Goal: Task Accomplishment & Management: Manage account settings

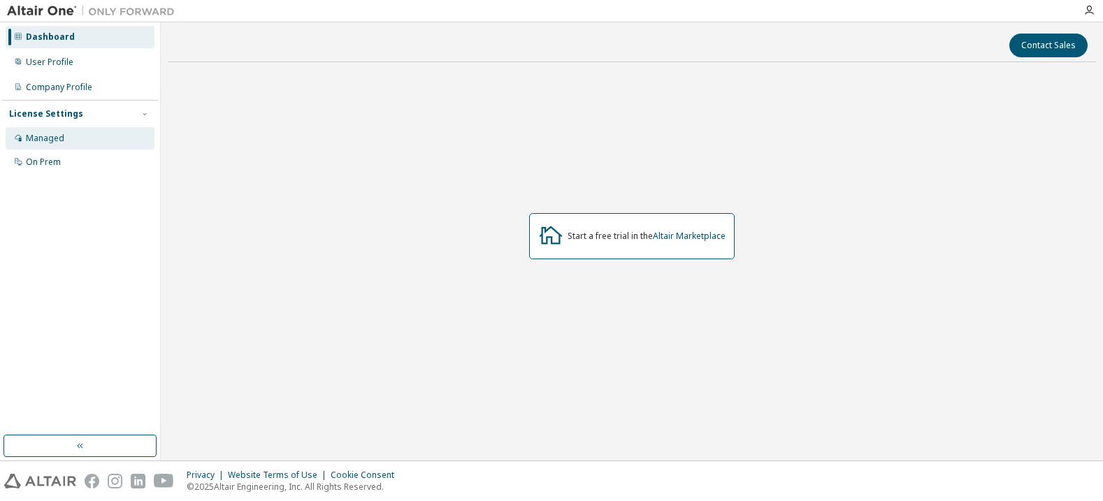
click at [40, 136] on div "Managed" at bounding box center [45, 138] width 38 height 11
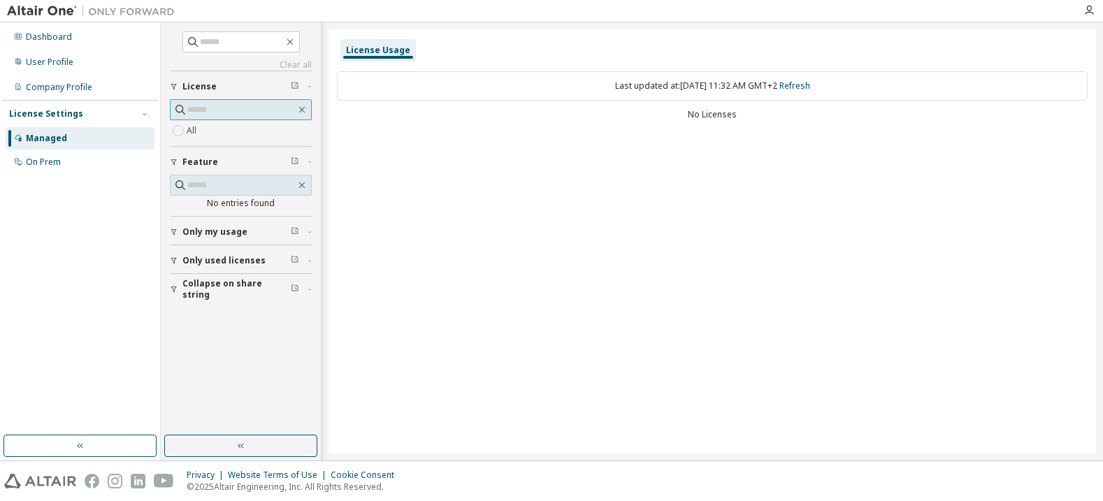
click at [250, 107] on input "text" at bounding box center [241, 110] width 108 height 14
type input "***"
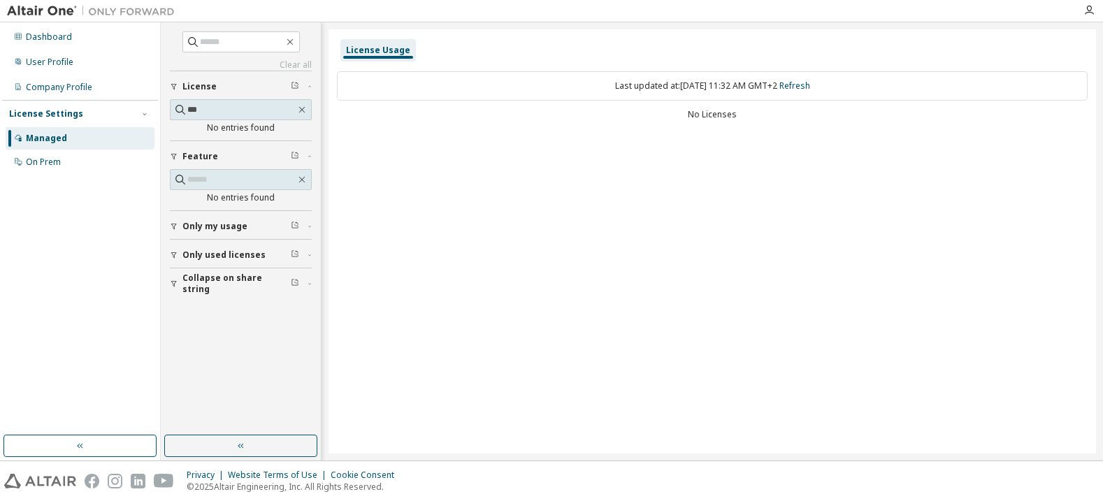
click at [220, 256] on span "Only used licenses" at bounding box center [223, 255] width 83 height 11
click at [36, 162] on div "On Prem" at bounding box center [43, 162] width 35 height 11
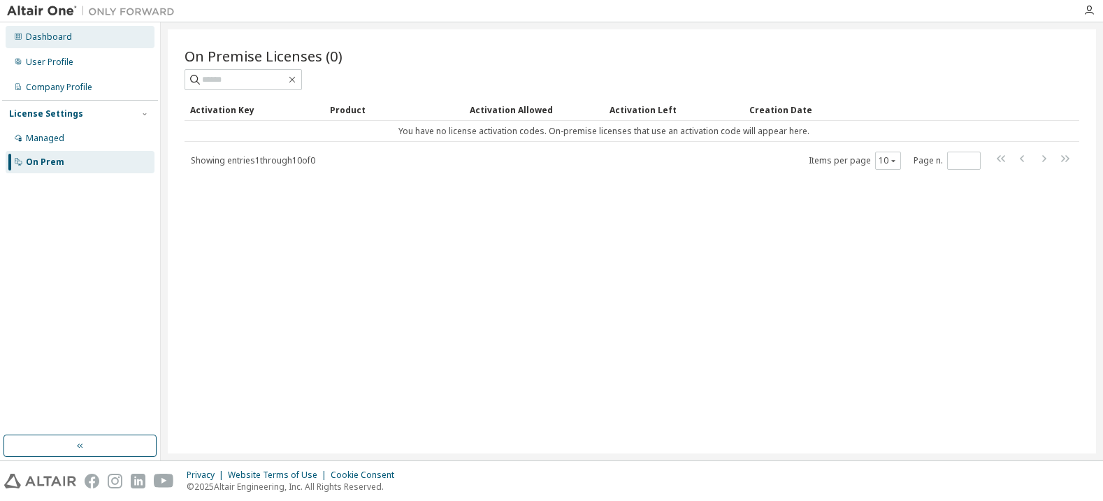
click at [41, 34] on div "Dashboard" at bounding box center [49, 36] width 46 height 11
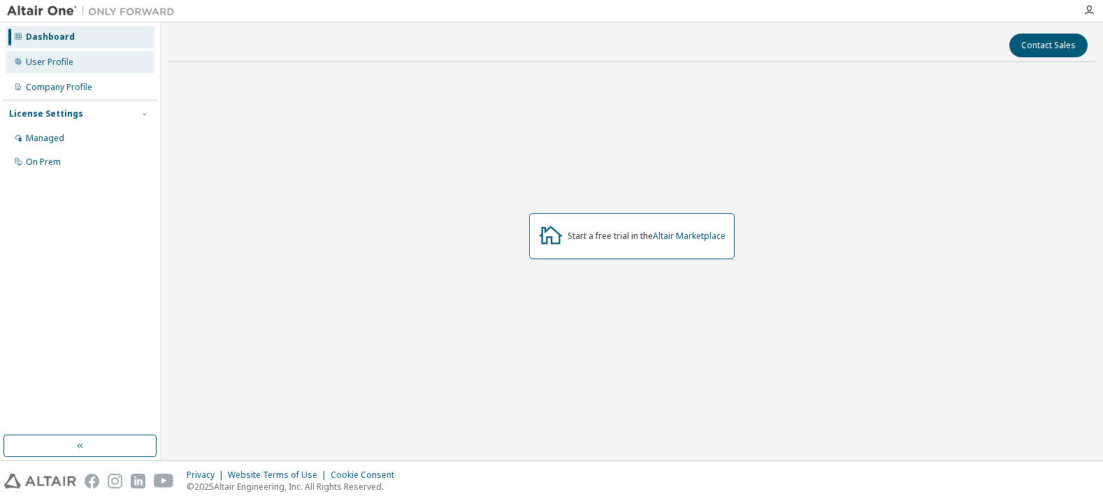
click at [57, 62] on div "User Profile" at bounding box center [50, 62] width 48 height 11
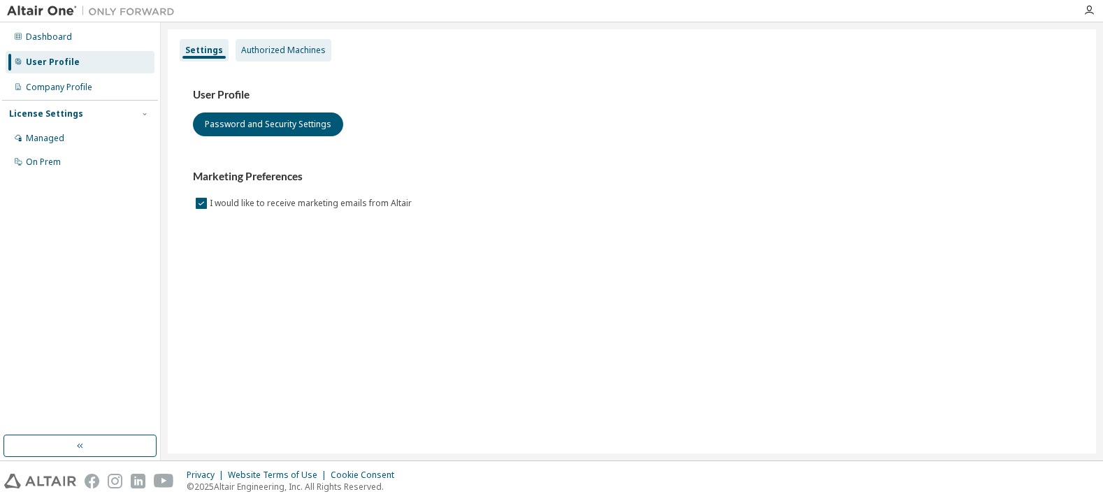
click at [295, 50] on div "Authorized Machines" at bounding box center [283, 50] width 85 height 11
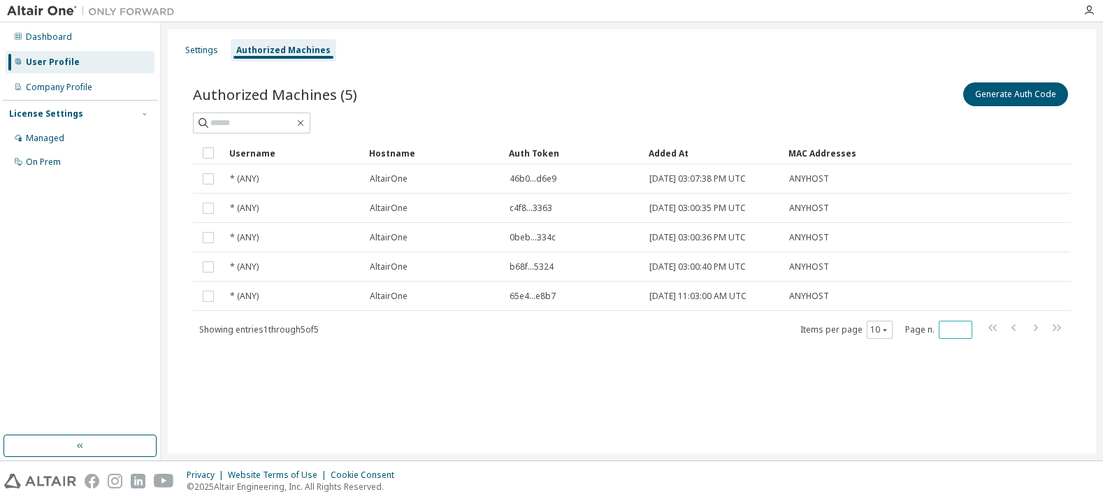
click at [967, 336] on span "*" at bounding box center [956, 330] width 34 height 18
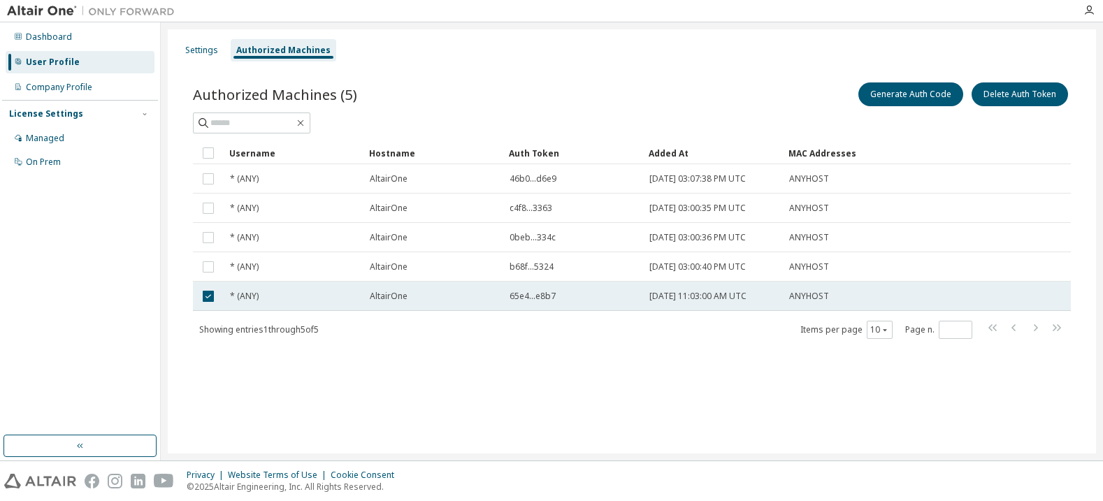
click at [520, 299] on span "65e4...e8b7" at bounding box center [533, 296] width 46 height 11
drag, startPoint x: 510, startPoint y: 296, endPoint x: 559, endPoint y: 299, distance: 49.8
click at [559, 299] on div "65e4...e8b7" at bounding box center [573, 296] width 127 height 11
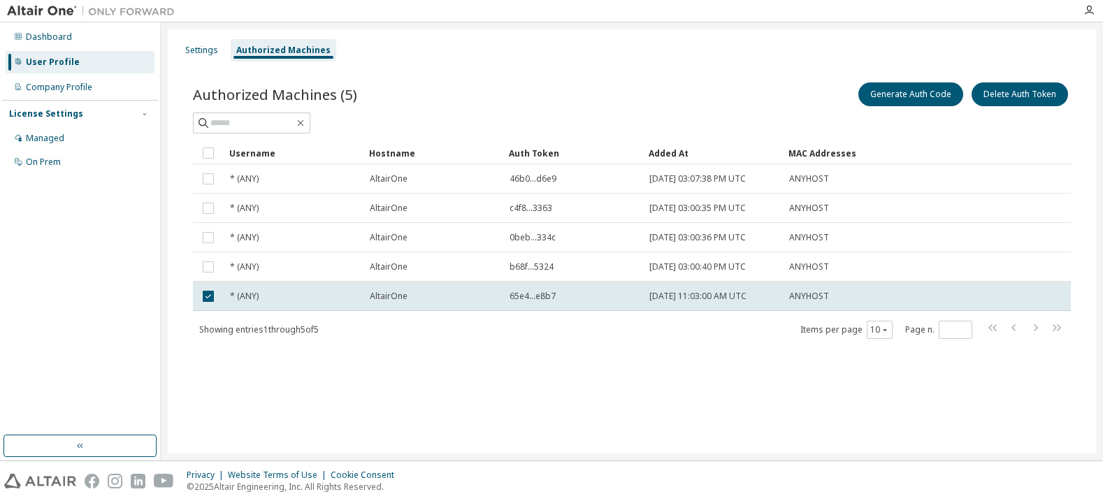
click at [527, 362] on div "Authorized Machines (5) Generate Auth Code Delete Auth Token Clear Load Save Sa…" at bounding box center [632, 219] width 912 height 313
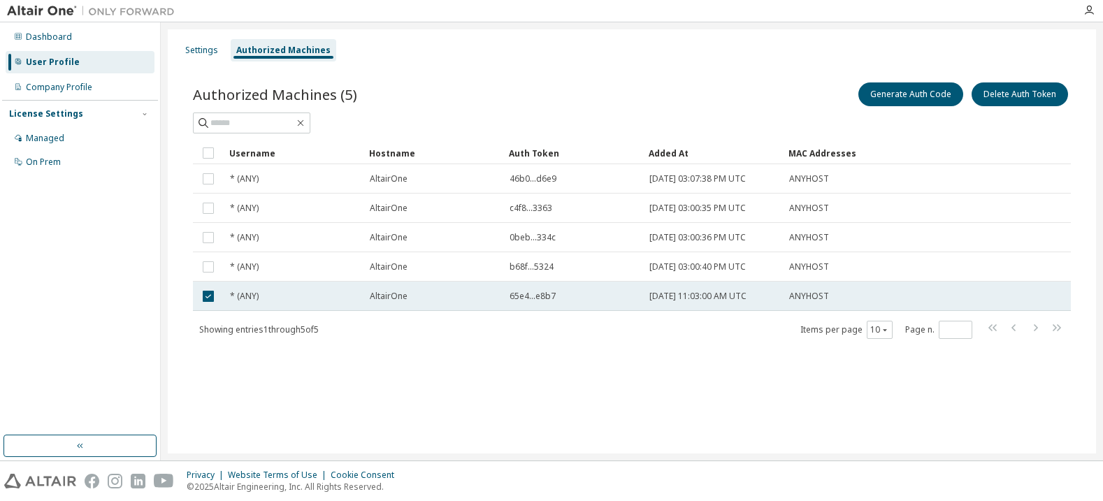
click at [560, 299] on div "65e4...e8b7" at bounding box center [573, 296] width 127 height 11
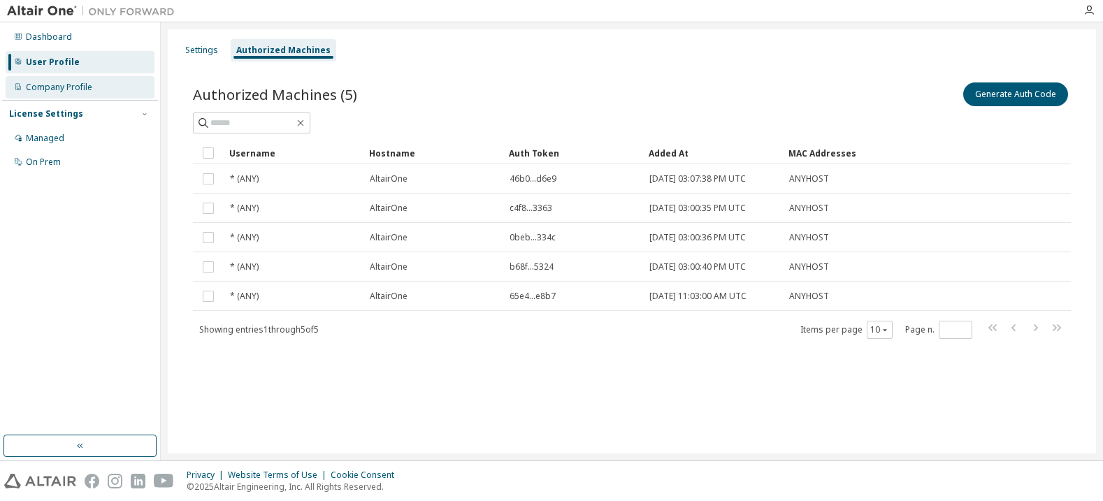
click at [49, 89] on div "Company Profile" at bounding box center [59, 87] width 66 height 11
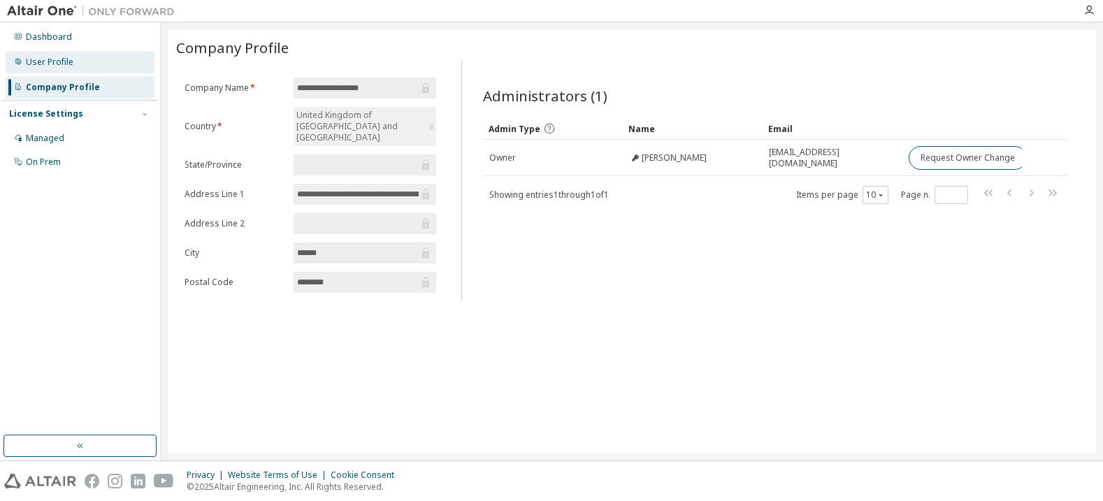
click at [44, 64] on div "User Profile" at bounding box center [50, 62] width 48 height 11
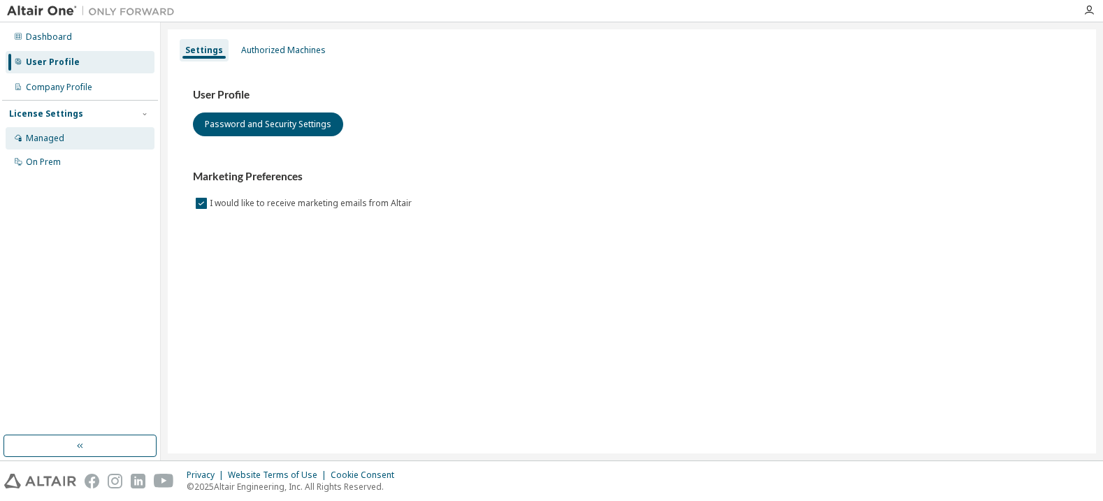
click at [45, 138] on div "Managed" at bounding box center [45, 138] width 38 height 11
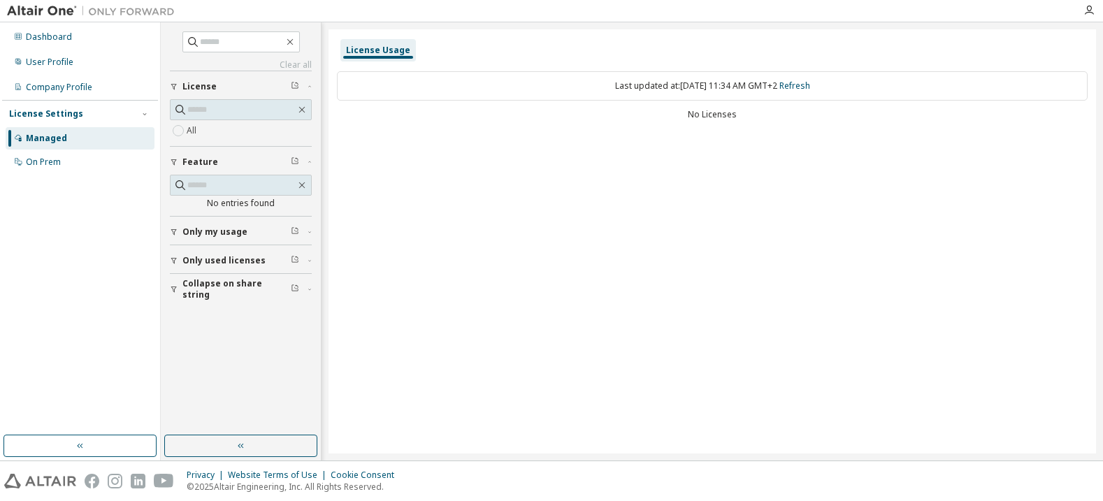
click at [220, 262] on span "Only used licenses" at bounding box center [223, 260] width 83 height 11
click at [193, 329] on span "Collapse on share string" at bounding box center [236, 330] width 108 height 22
click at [35, 162] on div "On Prem" at bounding box center [43, 162] width 35 height 11
